Goal: Task Accomplishment & Management: Manage account settings

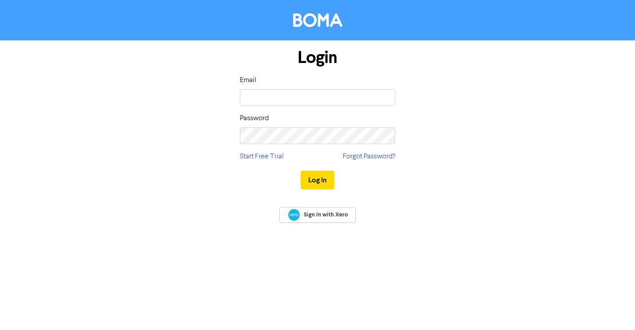
click at [266, 92] on input "email" at bounding box center [317, 97] width 155 height 17
type input "[EMAIL_ADDRESS][DOMAIN_NAME]"
click at [300, 171] on button "Log In" at bounding box center [317, 180] width 34 height 19
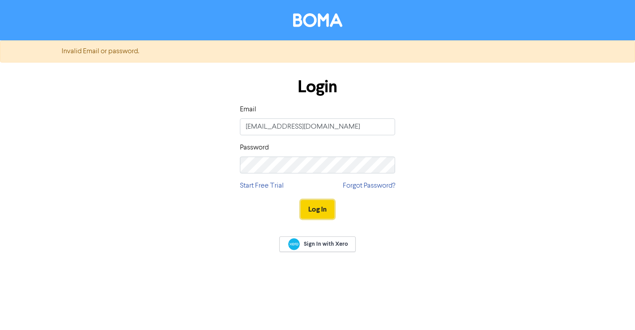
click at [326, 210] on button "Log In" at bounding box center [317, 209] width 34 height 19
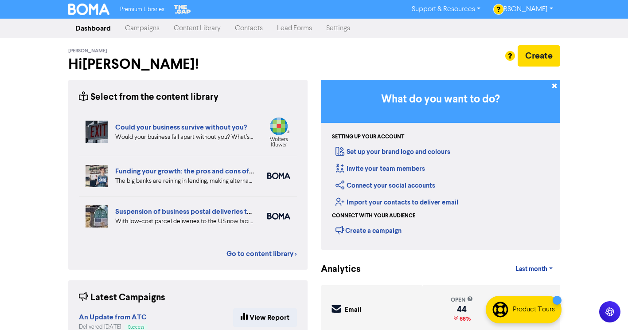
click at [258, 30] on link "Contacts" at bounding box center [249, 28] width 42 height 18
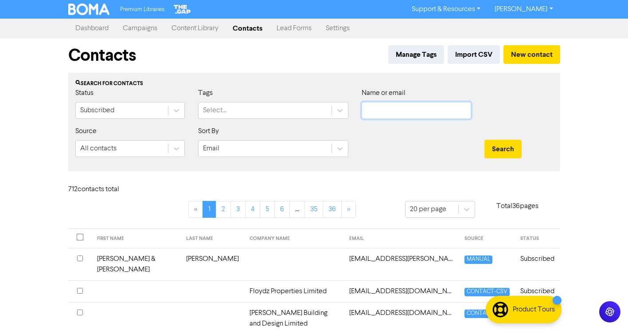
click at [385, 110] on input "text" at bounding box center [416, 110] width 109 height 17
type input "[PERSON_NAME]"
click at [484, 140] on button "Search" at bounding box center [502, 149] width 37 height 19
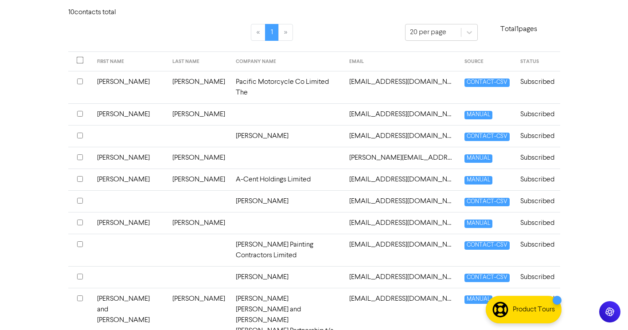
scroll to position [177, 0]
click at [167, 113] on td "[PERSON_NAME]" at bounding box center [198, 114] width 63 height 22
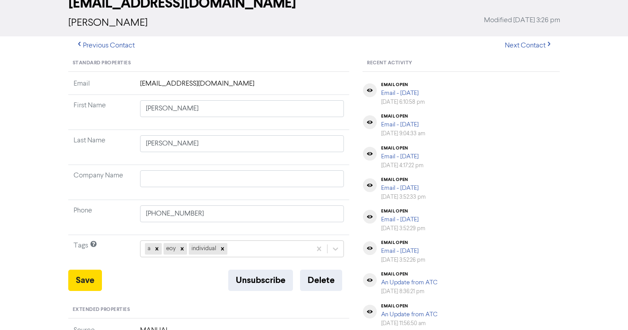
scroll to position [177, 0]
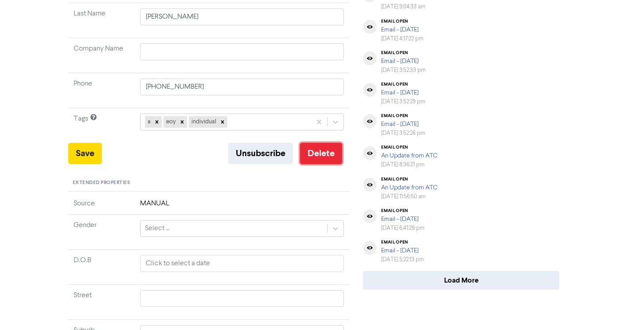
click at [310, 157] on button "Delete" at bounding box center [321, 153] width 42 height 21
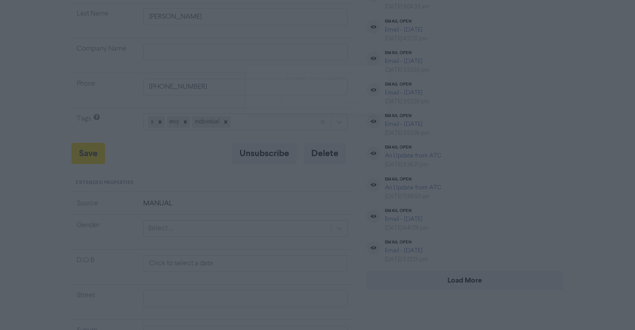
click at [284, 101] on button "ok" at bounding box center [279, 102] width 66 height 22
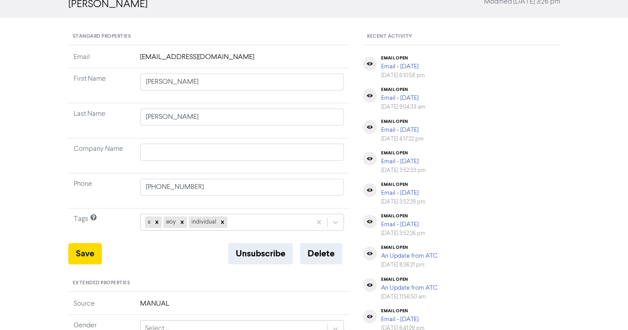
scroll to position [133, 0]
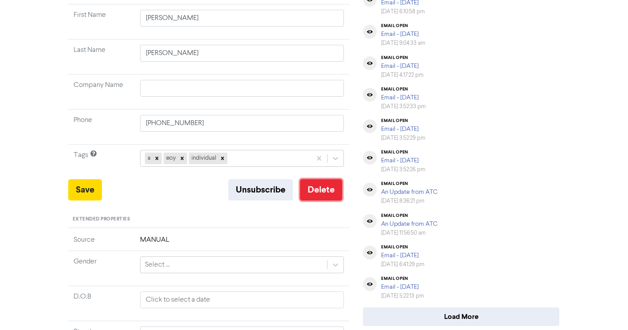
click at [332, 187] on button "Delete" at bounding box center [321, 189] width 42 height 21
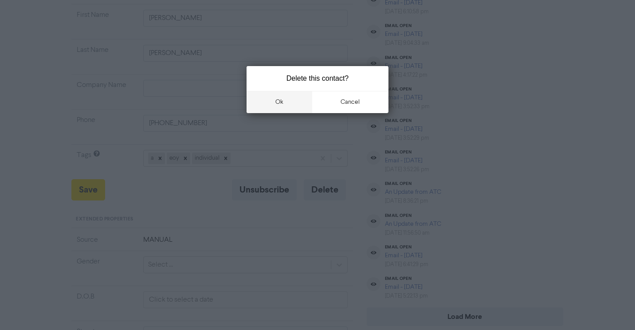
click at [293, 103] on button "ok" at bounding box center [279, 102] width 66 height 22
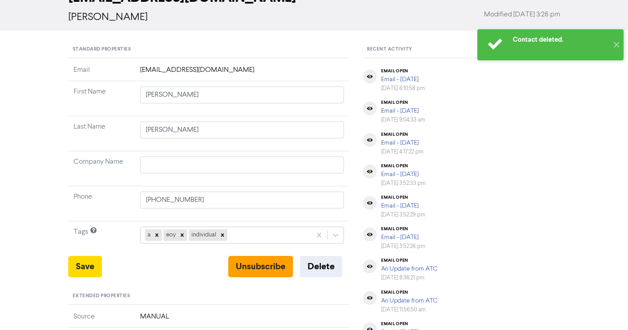
scroll to position [0, 0]
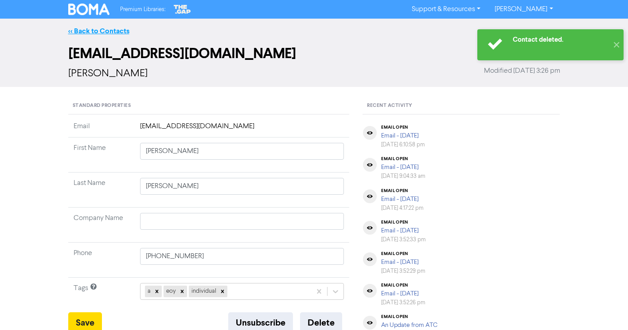
click at [113, 28] on link "<< Back to Contacts" at bounding box center [98, 31] width 61 height 9
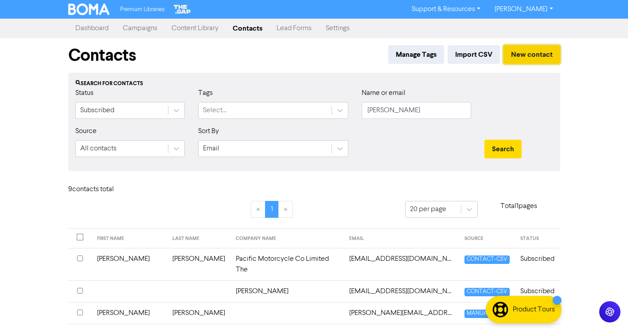
click at [532, 51] on button "New contact" at bounding box center [531, 54] width 57 height 19
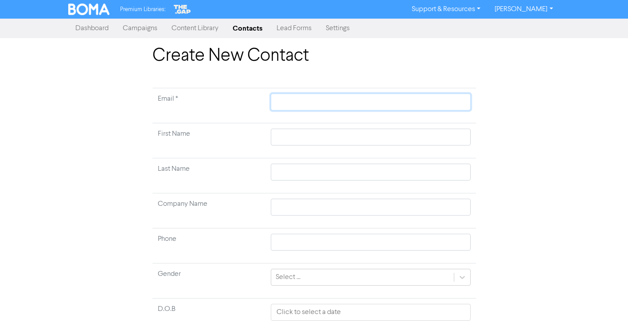
click at [308, 99] on input "text" at bounding box center [370, 101] width 199 height 17
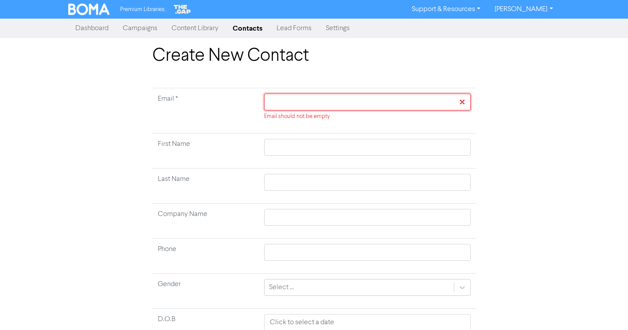
click at [396, 97] on input "text" at bounding box center [367, 101] width 206 height 17
type input "d"
type input "di"
type input "[DEMOGRAPHIC_DATA]"
type input "dion"
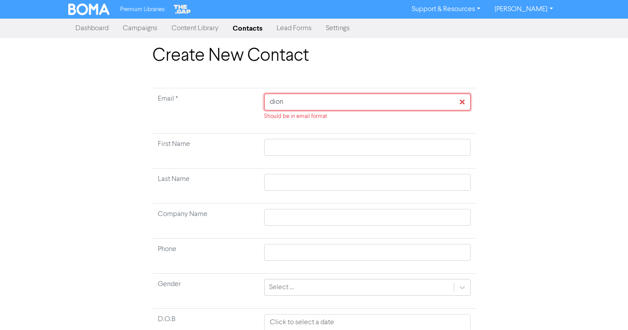
type input "dions"
type input "[DEMOGRAPHIC_DATA]"
type input "dionsmi"
type input "dionsmit"
type input "dionsmith"
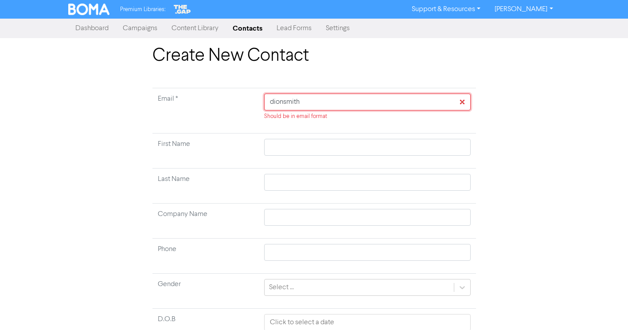
type input "dionsmith3"
type input "dionsmith33"
type input "dionsmith335"
type input "dionsmith335@"
type input "dionsmith335@g"
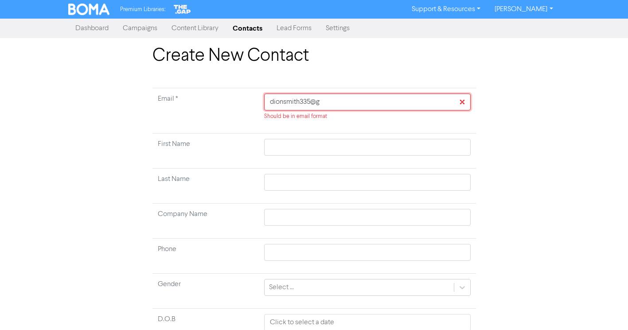
type input "dionsmith335@gm"
type input "dionsmith335@gma"
type input "dionsmith335@gmai"
type input "[EMAIL_ADDRESS]"
type input "[EMAIL_ADDRESS]."
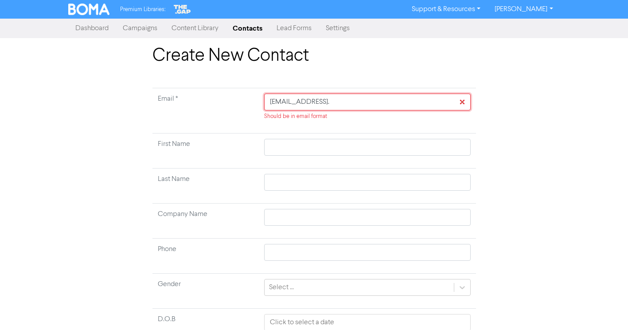
type input "dionsmith335@gmail.c"
type input "[EMAIL_ADDRESS][DOMAIN_NAME]"
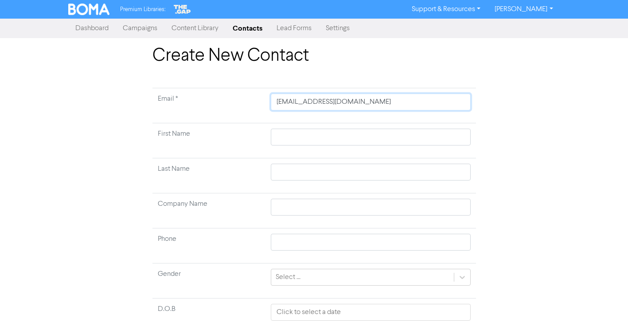
type input "[EMAIL_ADDRESS][DOMAIN_NAME]"
click at [341, 140] on input "text" at bounding box center [370, 136] width 199 height 17
type input "D"
type input "Di"
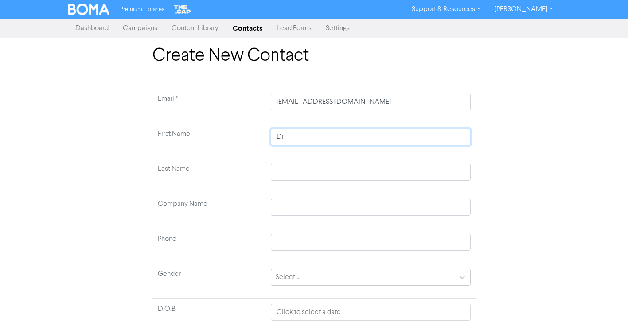
type input "[DEMOGRAPHIC_DATA]"
type input "[PERSON_NAME]"
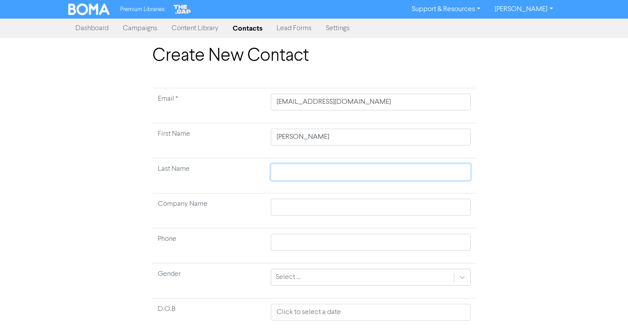
type input "`"
type input "`S"
type input "`"
type input "S"
type input "Sm"
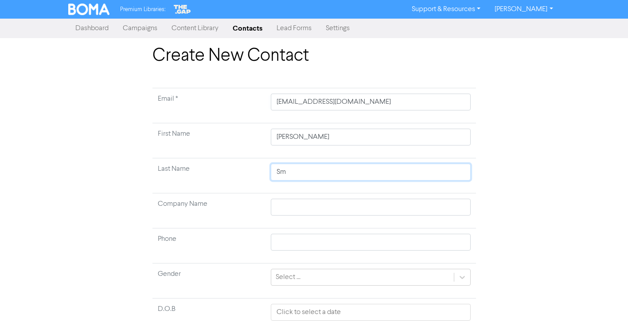
type input "Smi"
type input "[PERSON_NAME]"
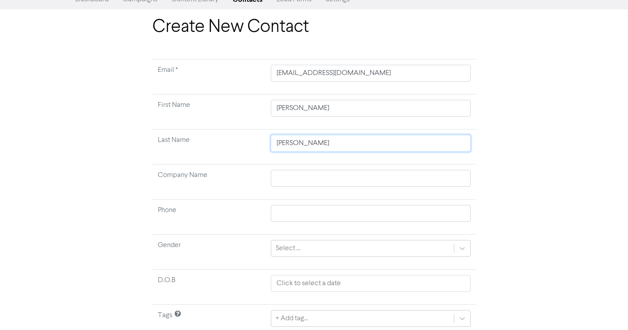
scroll to position [64, 0]
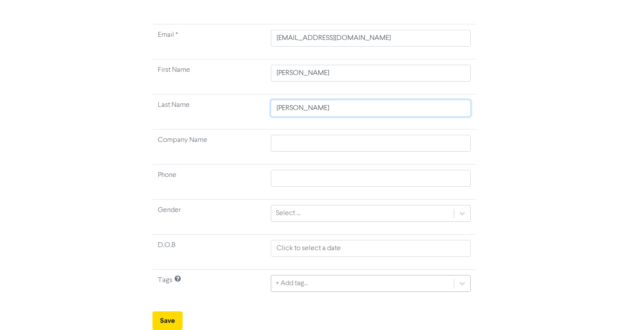
type input "[PERSON_NAME]"
click at [308, 283] on div "+ Add tag..." at bounding box center [370, 283] width 199 height 17
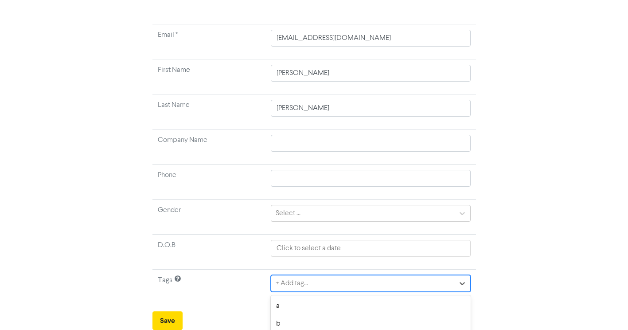
scroll to position [162, 0]
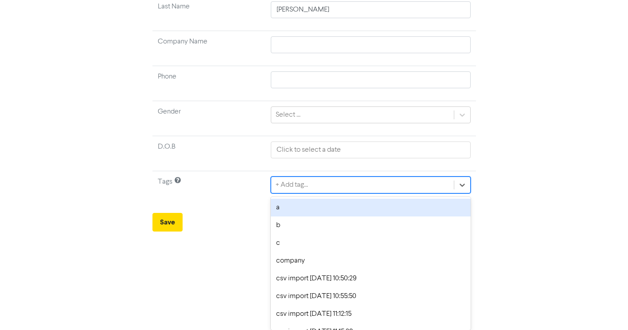
click at [297, 204] on div "a" at bounding box center [370, 208] width 199 height 18
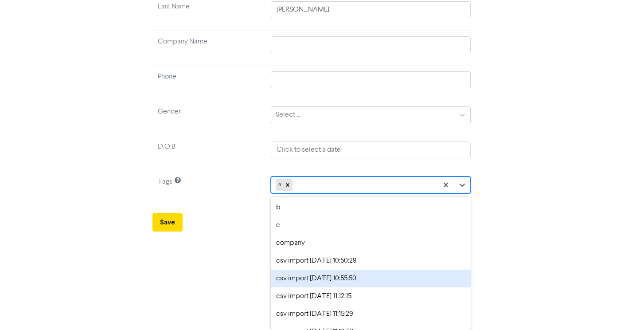
click at [313, 193] on div "option csv import [DATE] 10:55:50 focused, 6 of 37. 36 results available. Use U…" at bounding box center [370, 184] width 199 height 17
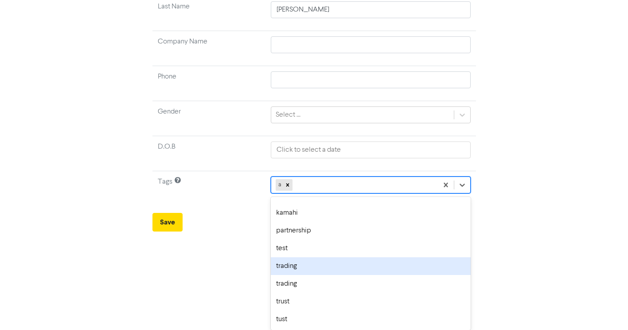
scroll to position [420, 0]
click at [291, 268] on div "eoy" at bounding box center [370, 266] width 199 height 18
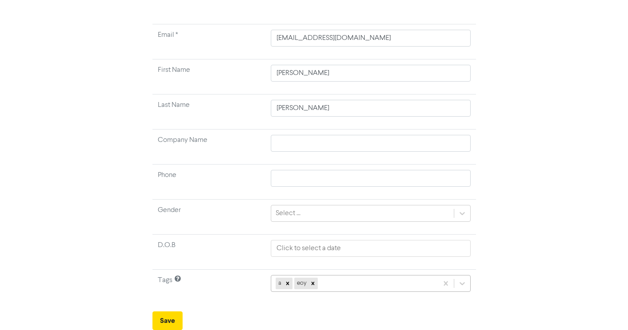
scroll to position [162, 0]
click at [356, 284] on div "a eoy" at bounding box center [370, 283] width 199 height 17
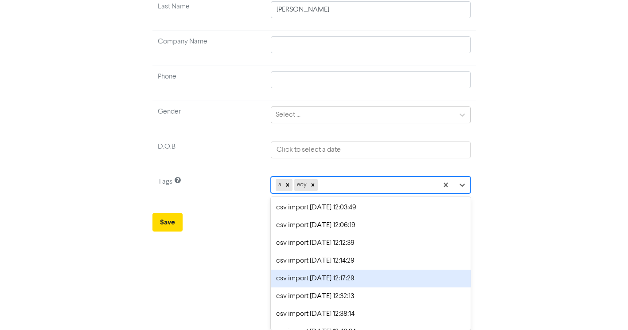
scroll to position [399, 0]
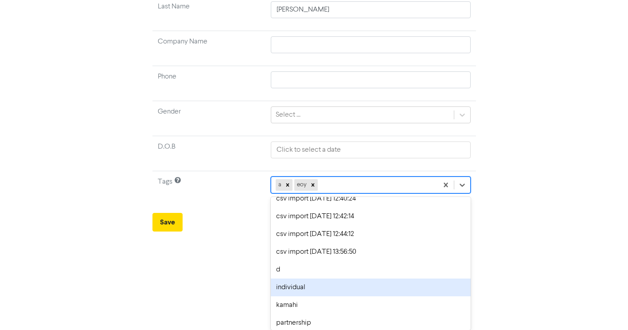
click at [301, 284] on div "individual" at bounding box center [370, 287] width 199 height 18
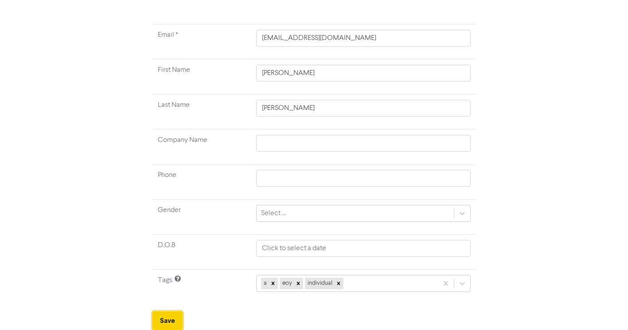
click at [174, 315] on button "Save" at bounding box center [167, 320] width 30 height 19
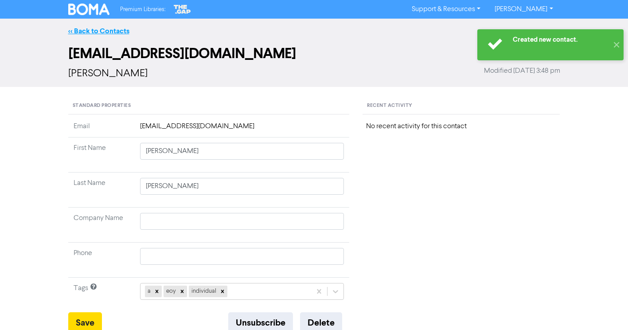
click at [101, 31] on link "<< Back to Contacts" at bounding box center [98, 31] width 61 height 9
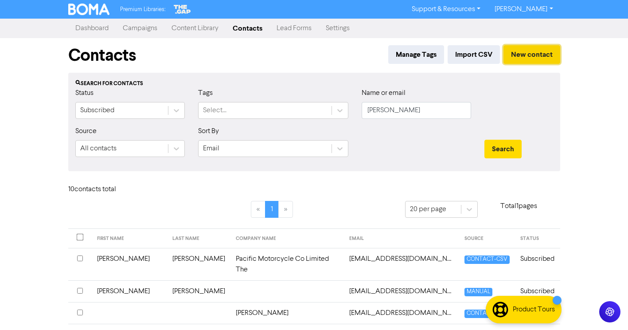
click at [529, 52] on button "New contact" at bounding box center [531, 54] width 57 height 19
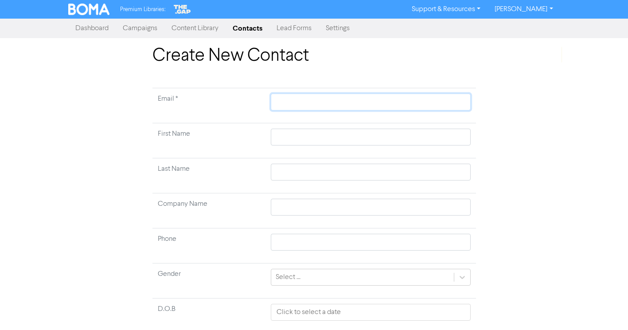
click at [300, 105] on input "text" at bounding box center [370, 101] width 199 height 17
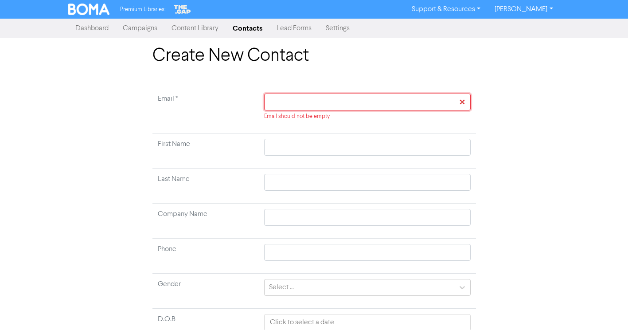
click at [312, 103] on input "text" at bounding box center [367, 101] width 206 height 17
click at [351, 105] on input "text" at bounding box center [367, 101] width 206 height 17
type input "d"
type input "di"
type input "[DEMOGRAPHIC_DATA]"
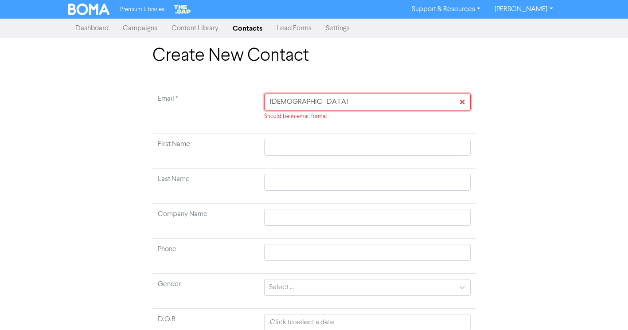
type input "dion"
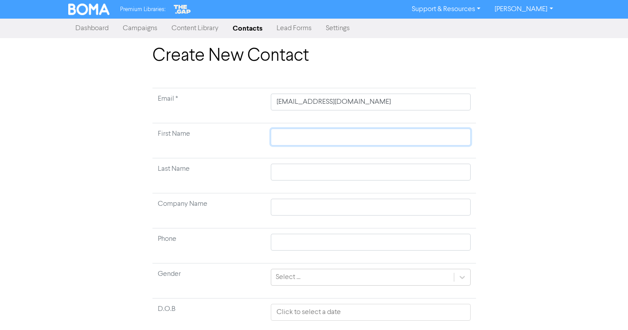
click at [325, 138] on input "text" at bounding box center [370, 136] width 199 height 17
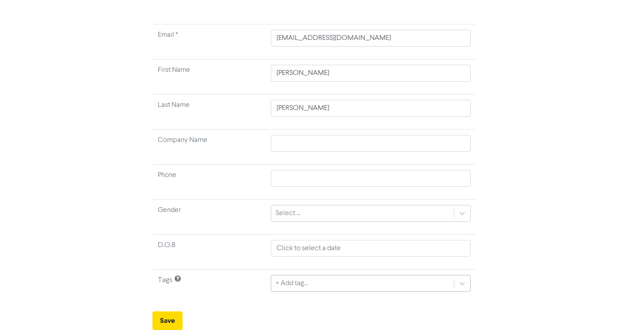
scroll to position [162, 0]
click at [301, 283] on div "+ Add tag..." at bounding box center [370, 283] width 199 height 17
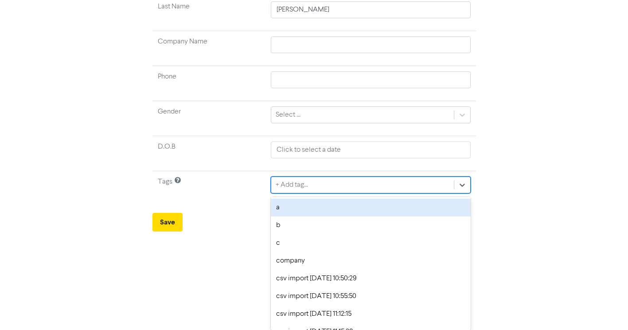
click at [280, 206] on div "a" at bounding box center [370, 208] width 199 height 18
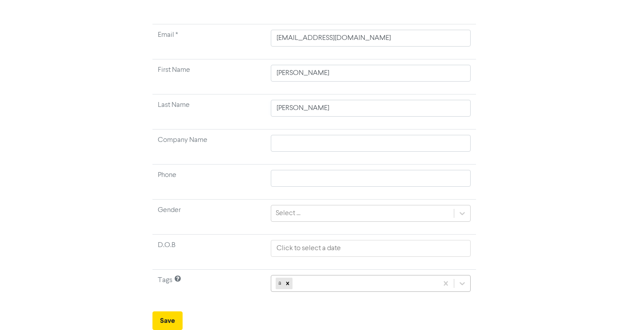
click at [313, 285] on div "a" at bounding box center [370, 283] width 199 height 17
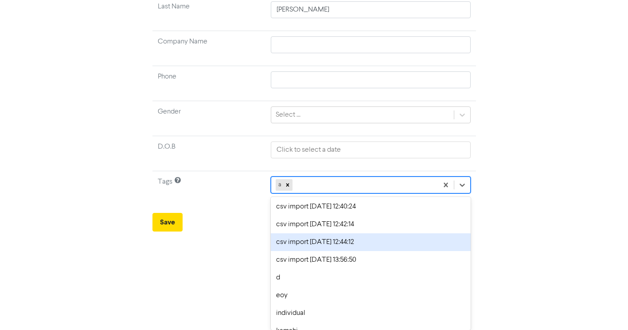
scroll to position [399, 0]
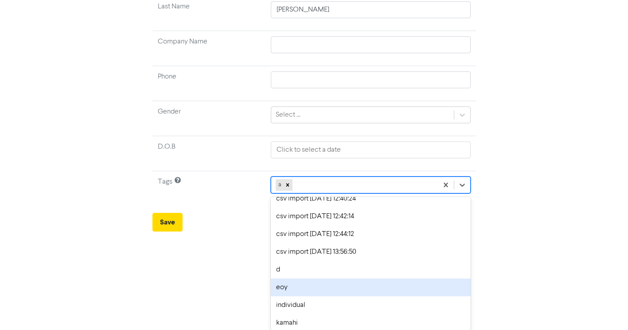
click at [289, 288] on div "eoy" at bounding box center [370, 287] width 199 height 18
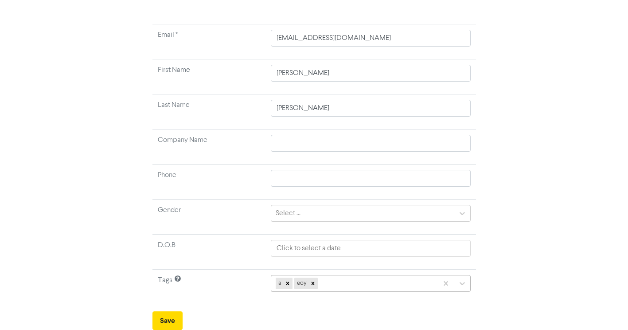
scroll to position [162, 0]
click at [342, 282] on div "a eoy" at bounding box center [370, 283] width 199 height 17
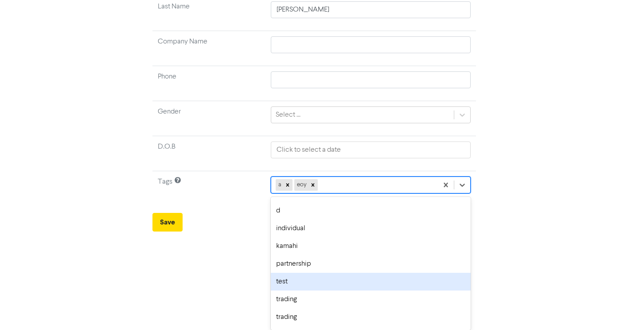
scroll to position [443, 0]
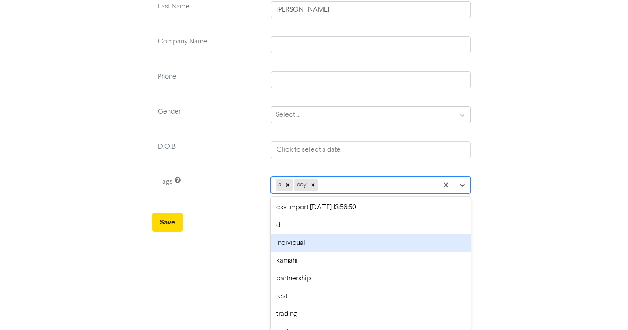
click at [304, 245] on div "individual" at bounding box center [370, 243] width 199 height 18
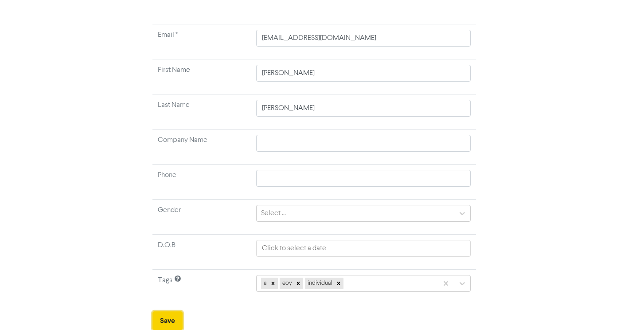
click at [175, 316] on button "Save" at bounding box center [167, 320] width 30 height 19
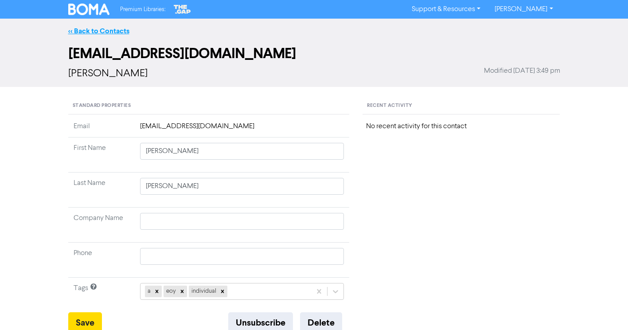
click at [110, 31] on link "<< Back to Contacts" at bounding box center [98, 31] width 61 height 9
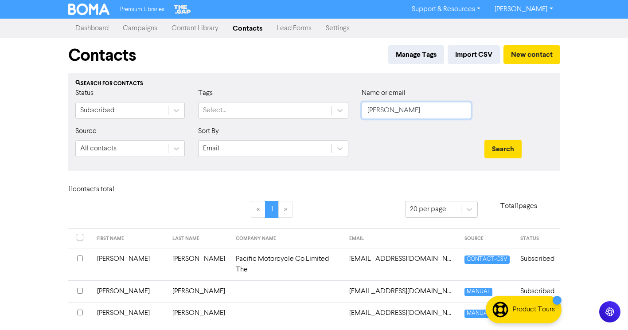
click at [399, 109] on input "[PERSON_NAME]" at bounding box center [416, 110] width 109 height 17
click at [505, 148] on button "Search" at bounding box center [502, 149] width 37 height 19
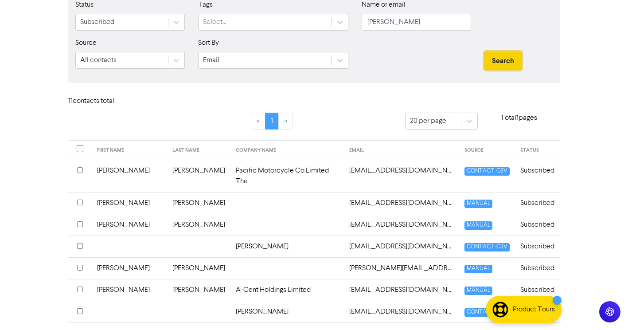
scroll to position [89, 0]
